Goal: Task Accomplishment & Management: Complete application form

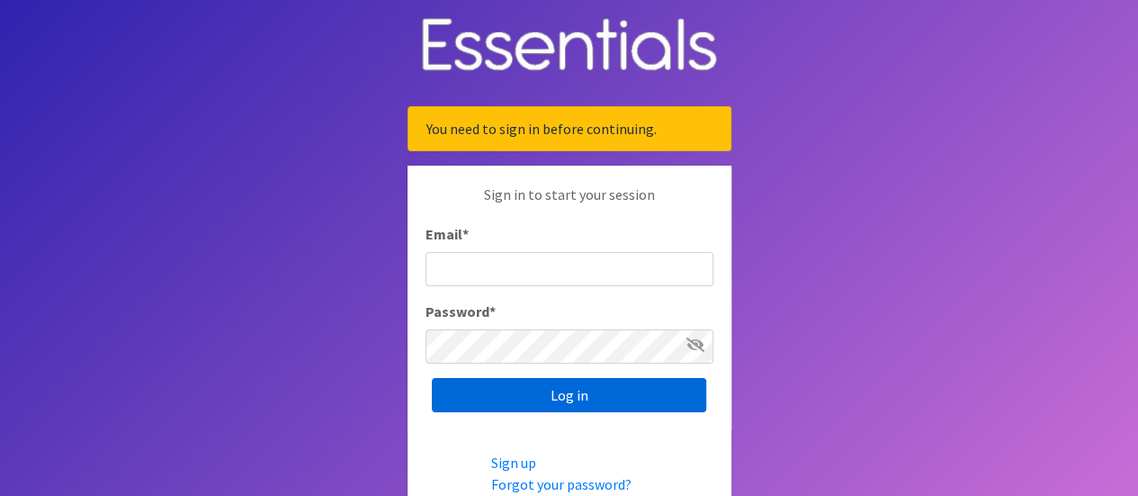
type input "[EMAIL_ADDRESS][DOMAIN_NAME]"
click at [568, 397] on input "Log in" at bounding box center [569, 395] width 274 height 34
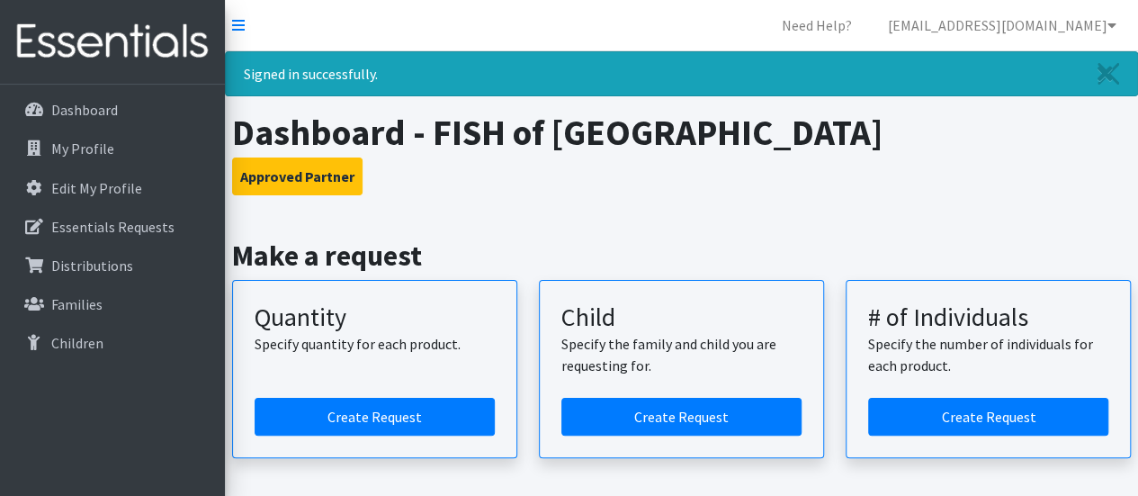
click at [569, 361] on p "Specify the family and child you are requesting for." at bounding box center [681, 354] width 240 height 43
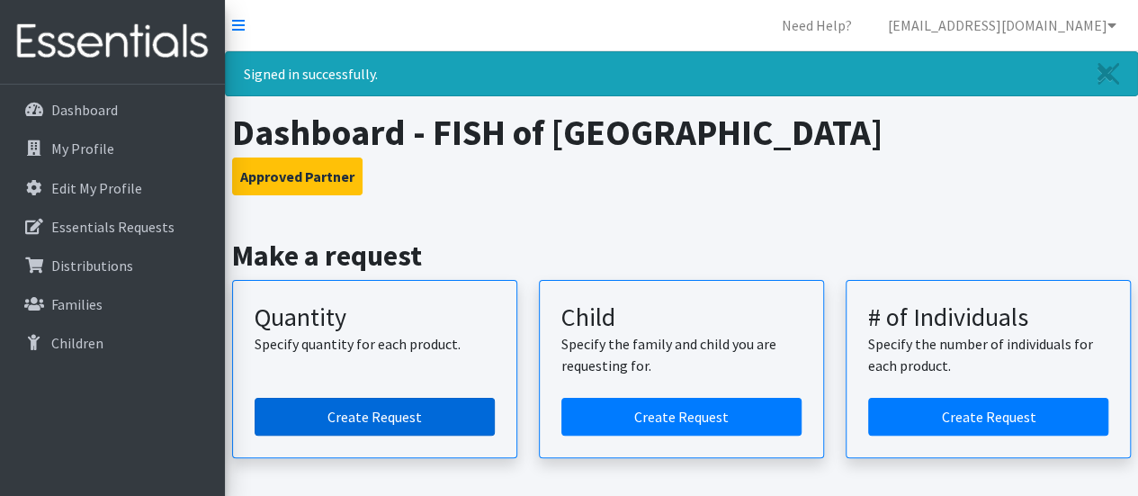
click at [405, 410] on link "Create Request" at bounding box center [375, 417] width 240 height 38
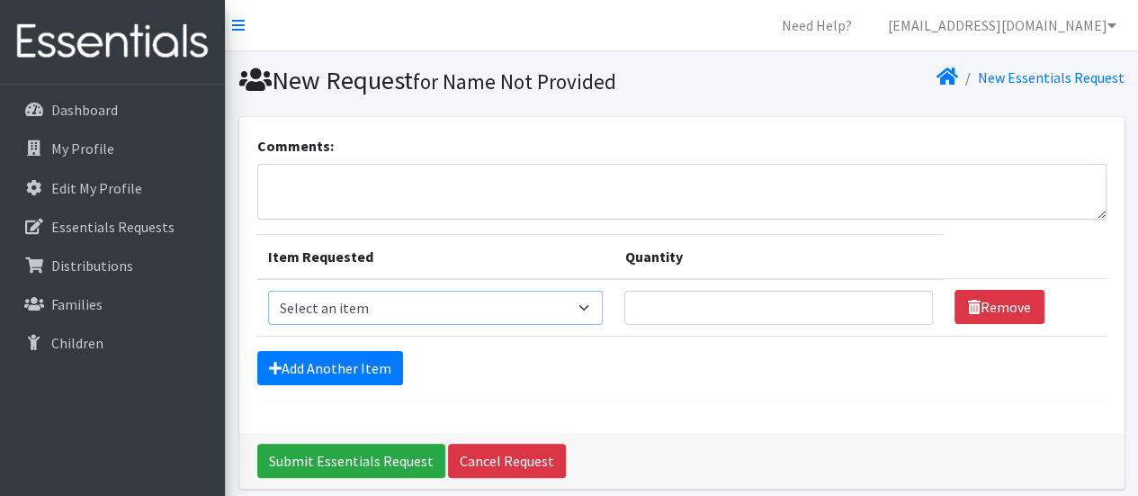
click at [478, 314] on select "Select an item Diaper (Size 2) Diaper (Size 3) Diaper (Size 4) Diaper (Size 5) …" at bounding box center [435, 308] width 335 height 34
select select "2950"
click at [268, 291] on select "Select an item Diaper (Size 2) Diaper (Size 3) Diaper (Size 4) Diaper (Size 5) …" at bounding box center [435, 308] width 335 height 34
click at [643, 299] on input "Quantity" at bounding box center [778, 308] width 308 height 34
type input "400"
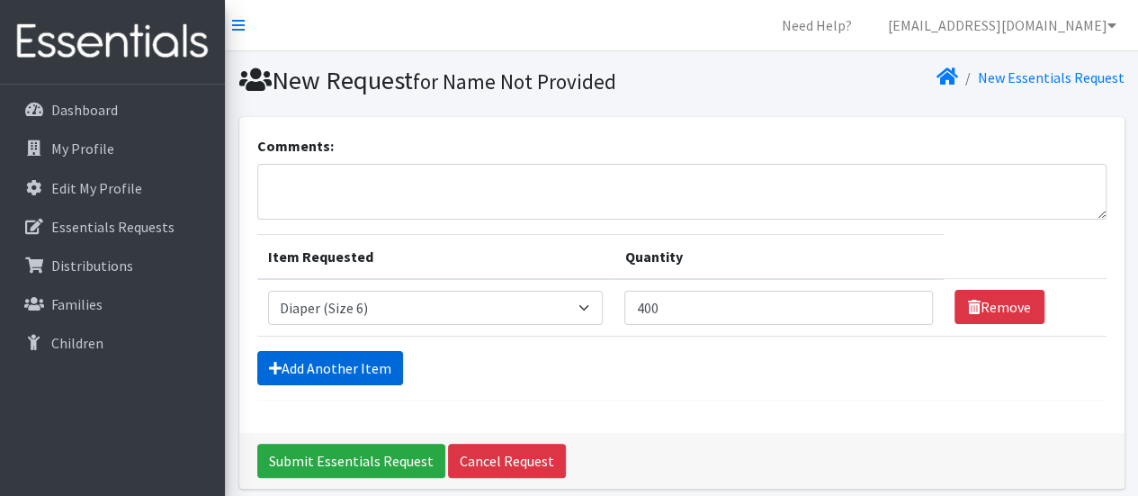
click at [325, 361] on link "Add Another Item" at bounding box center [330, 368] width 146 height 34
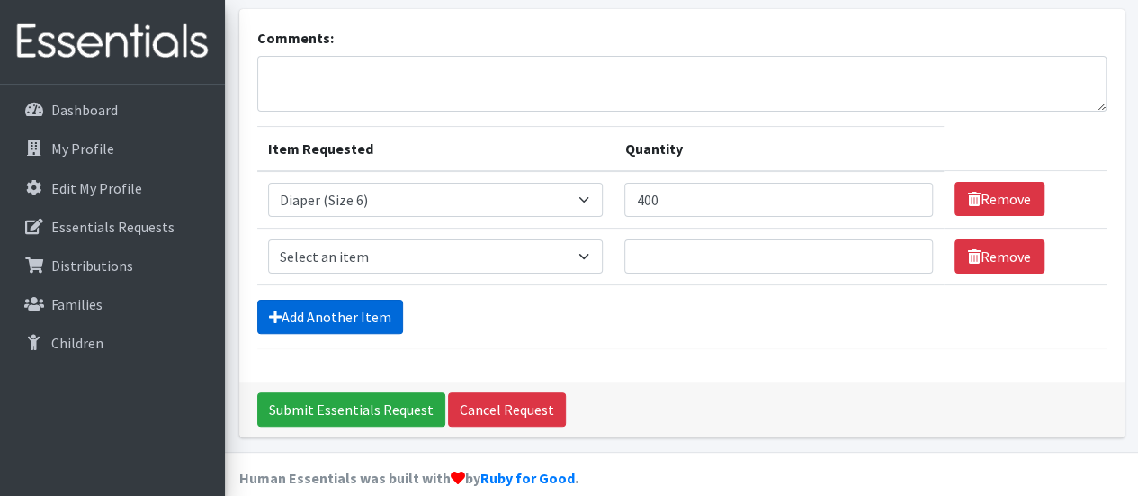
scroll to position [128, 0]
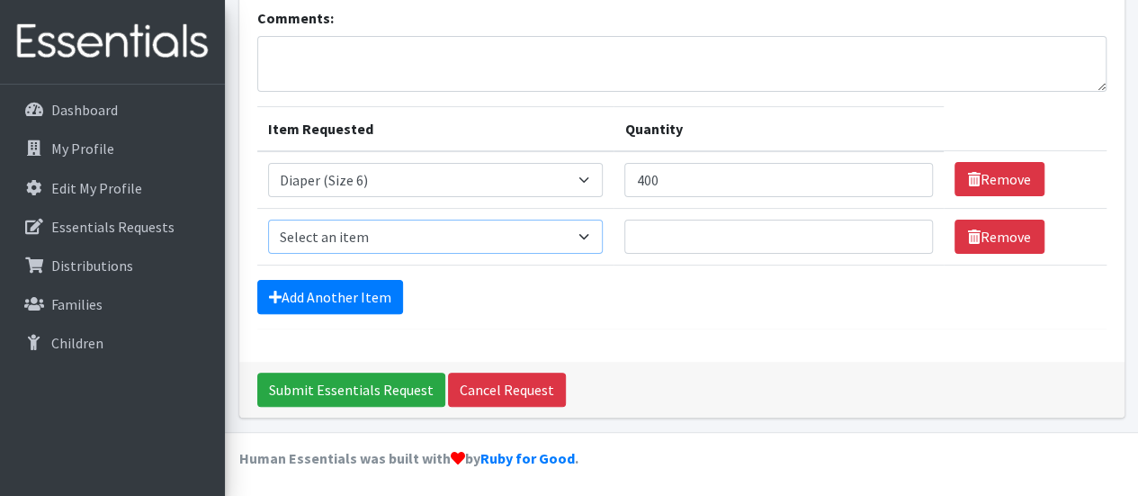
click at [377, 234] on select "Select an item Diaper (Size 2) Diaper (Size 3) Diaper (Size 4) Diaper (Size 5) …" at bounding box center [435, 236] width 335 height 34
select select "2937"
click at [268, 219] on select "Select an item Diaper (Size 2) Diaper (Size 3) Diaper (Size 4) Diaper (Size 5) …" at bounding box center [435, 236] width 335 height 34
click at [664, 235] on input "Quantity" at bounding box center [778, 236] width 308 height 34
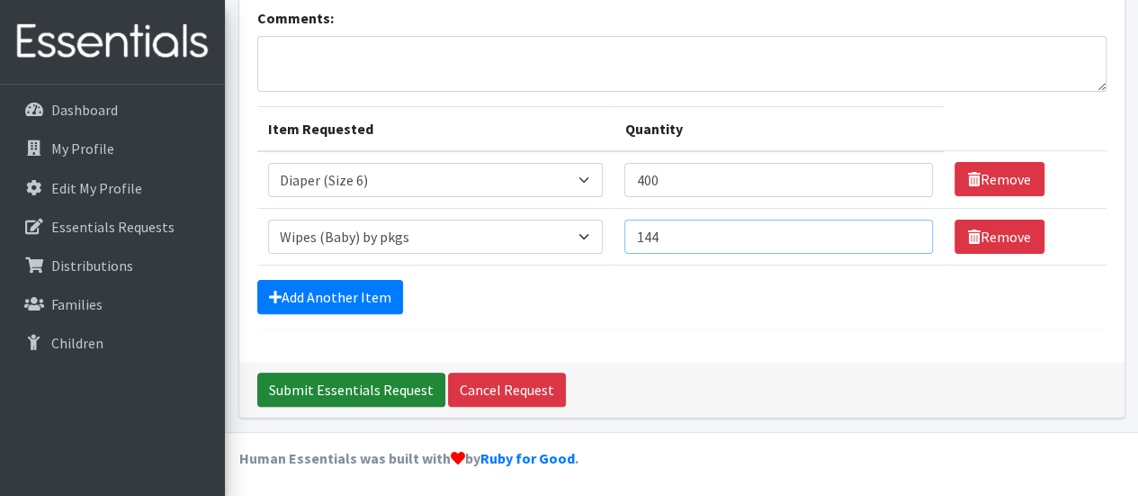
type input "144"
click at [323, 390] on input "Submit Essentials Request" at bounding box center [351, 389] width 188 height 34
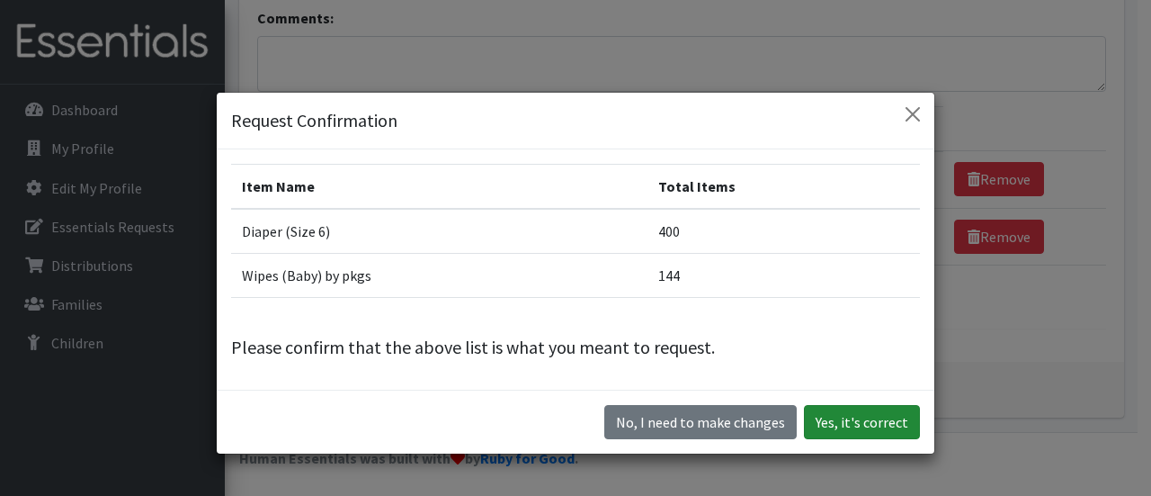
click at [855, 416] on button "Yes, it's correct" at bounding box center [862, 422] width 116 height 34
